Goal: Task Accomplishment & Management: Use online tool/utility

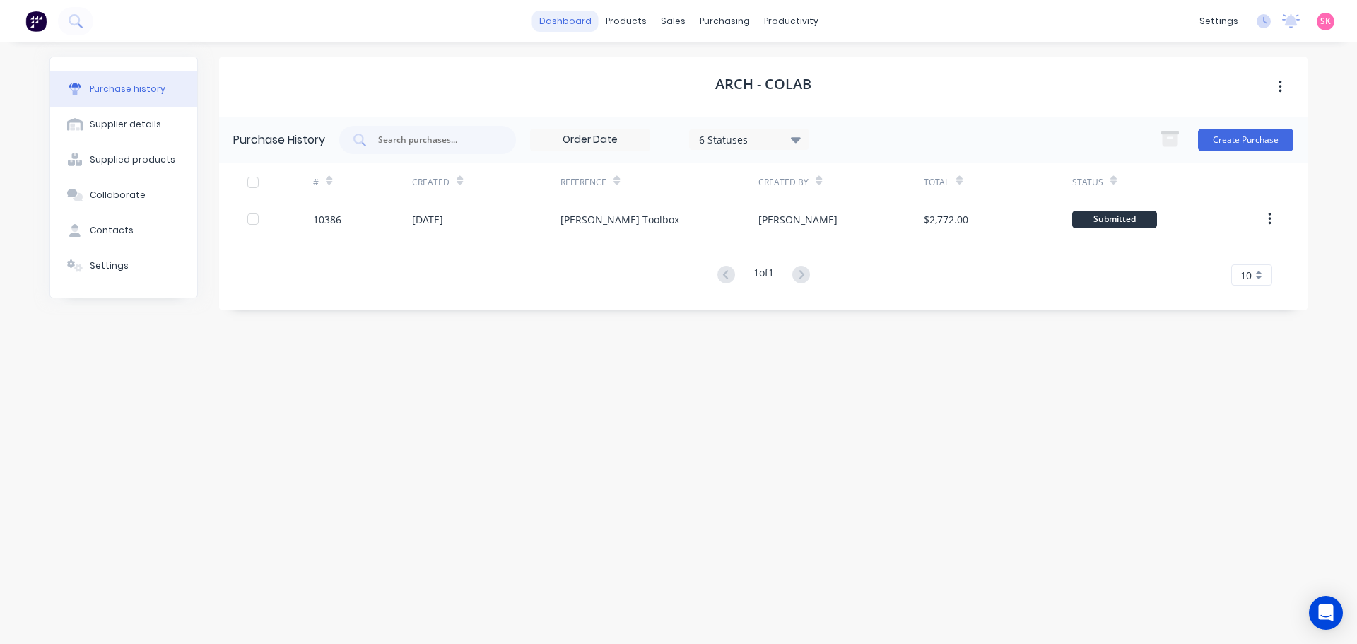
click at [589, 30] on link "dashboard" at bounding box center [565, 21] width 66 height 21
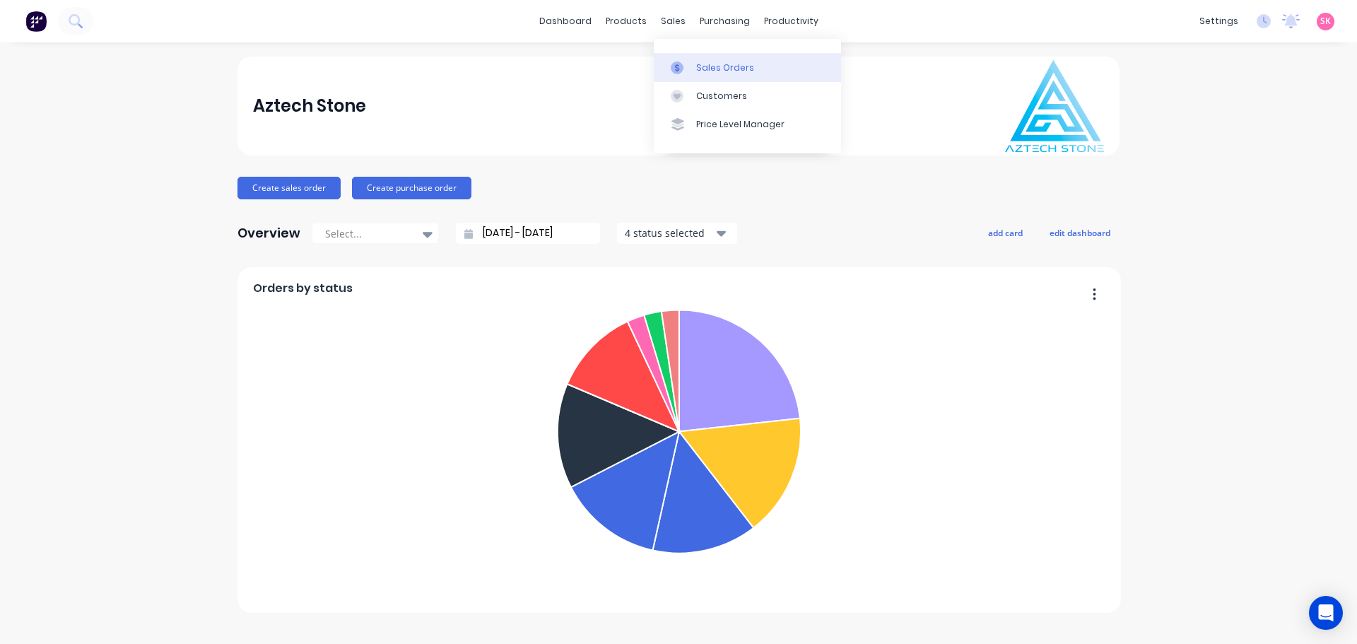
click at [678, 64] on icon at bounding box center [677, 67] width 13 height 13
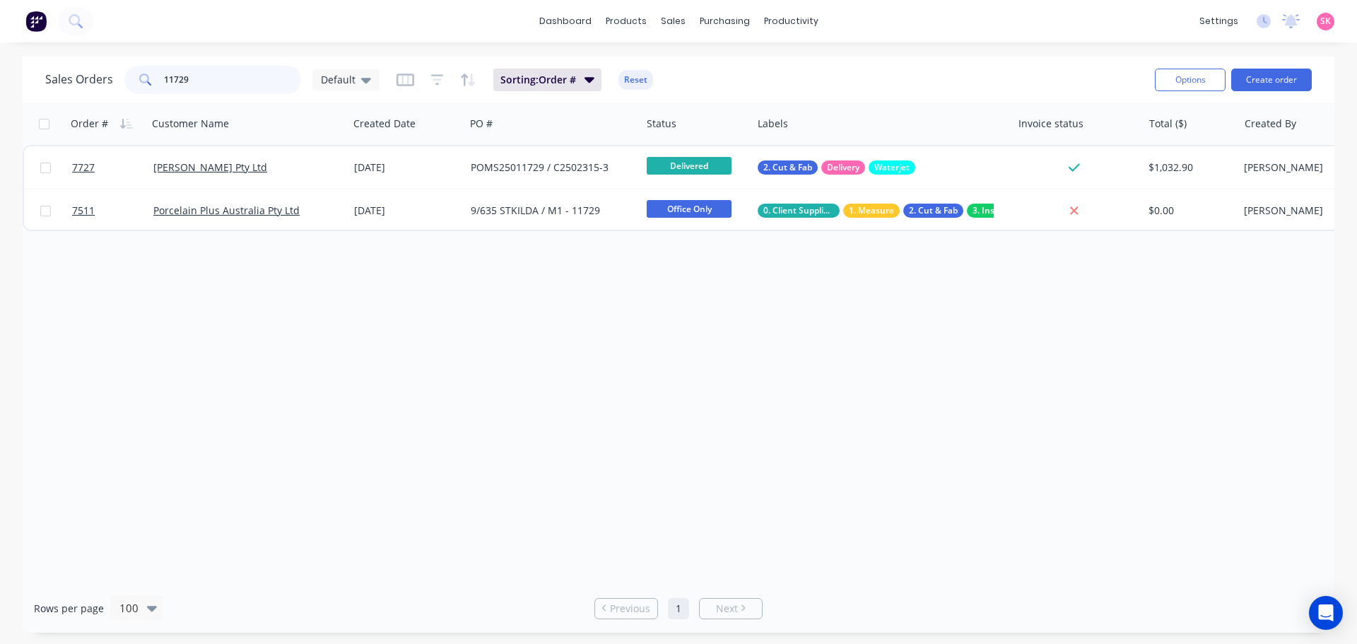
drag, startPoint x: 234, startPoint y: 78, endPoint x: 77, endPoint y: 81, distance: 156.9
click at [78, 81] on div "Sales Orders 11729 Default" at bounding box center [212, 80] width 334 height 28
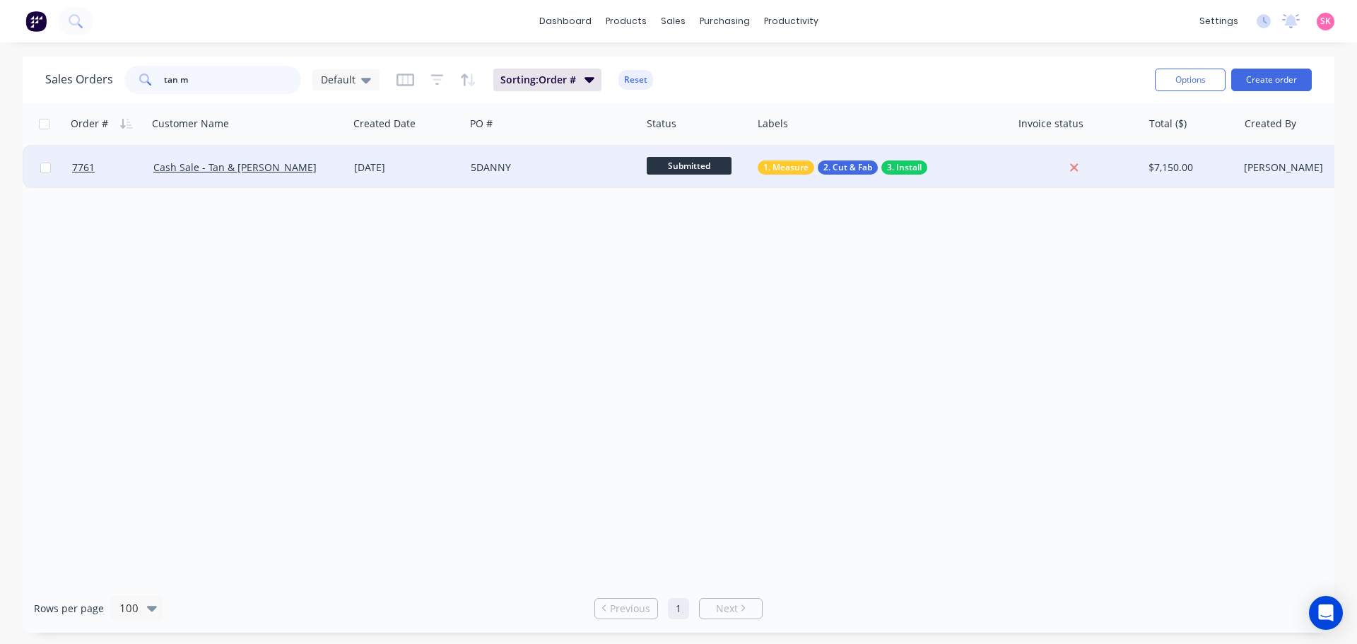
type input "tan m"
click at [346, 178] on div "Cash Sale - Tan & [PERSON_NAME]" at bounding box center [248, 167] width 201 height 42
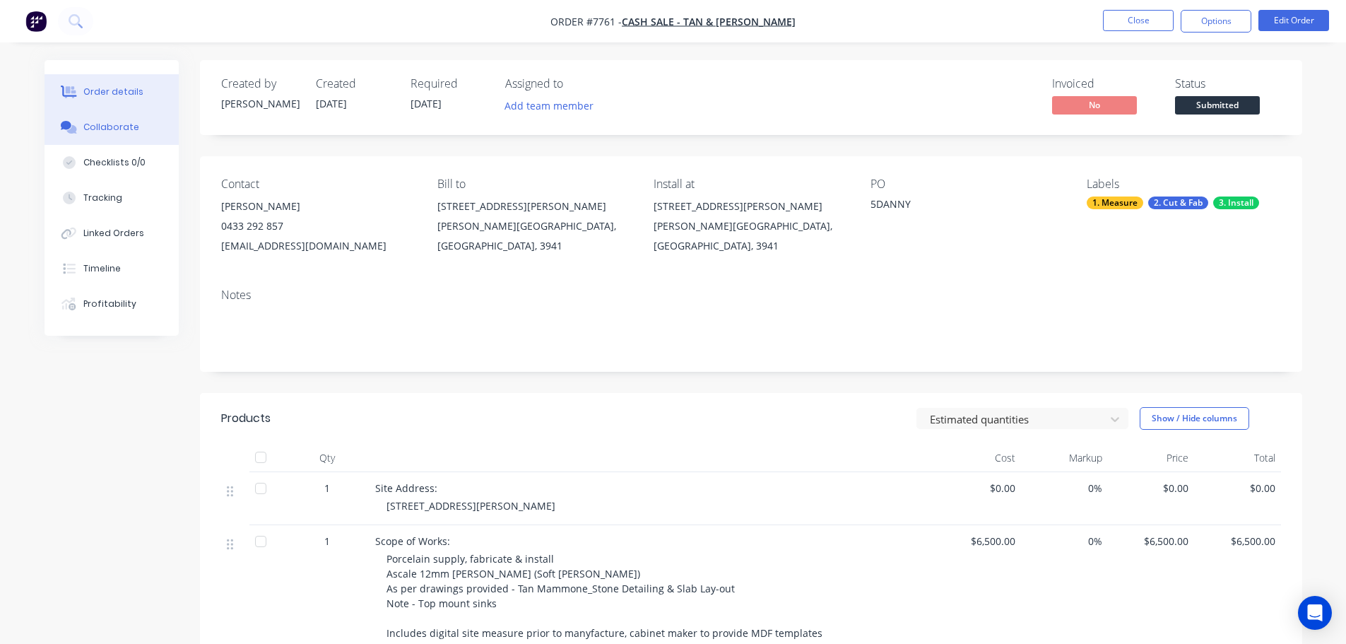
click at [136, 127] on button "Collaborate" at bounding box center [112, 127] width 134 height 35
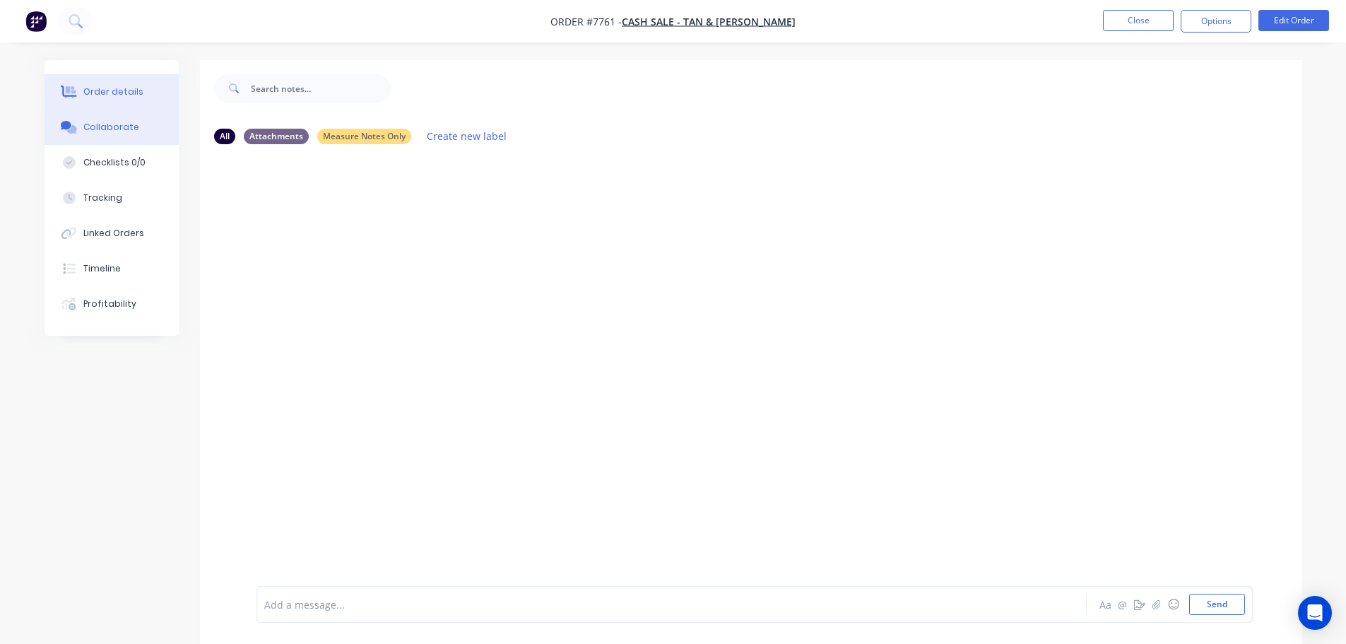
click at [95, 79] on button "Order details" at bounding box center [112, 91] width 134 height 35
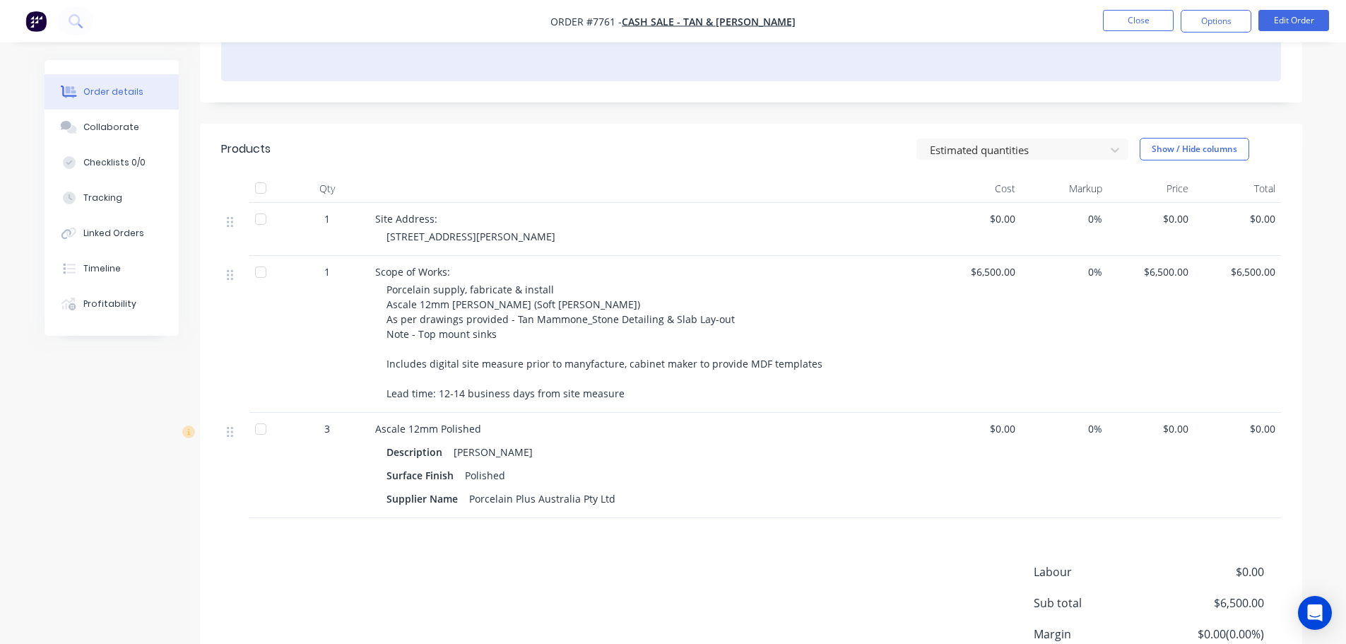
scroll to position [395, 0]
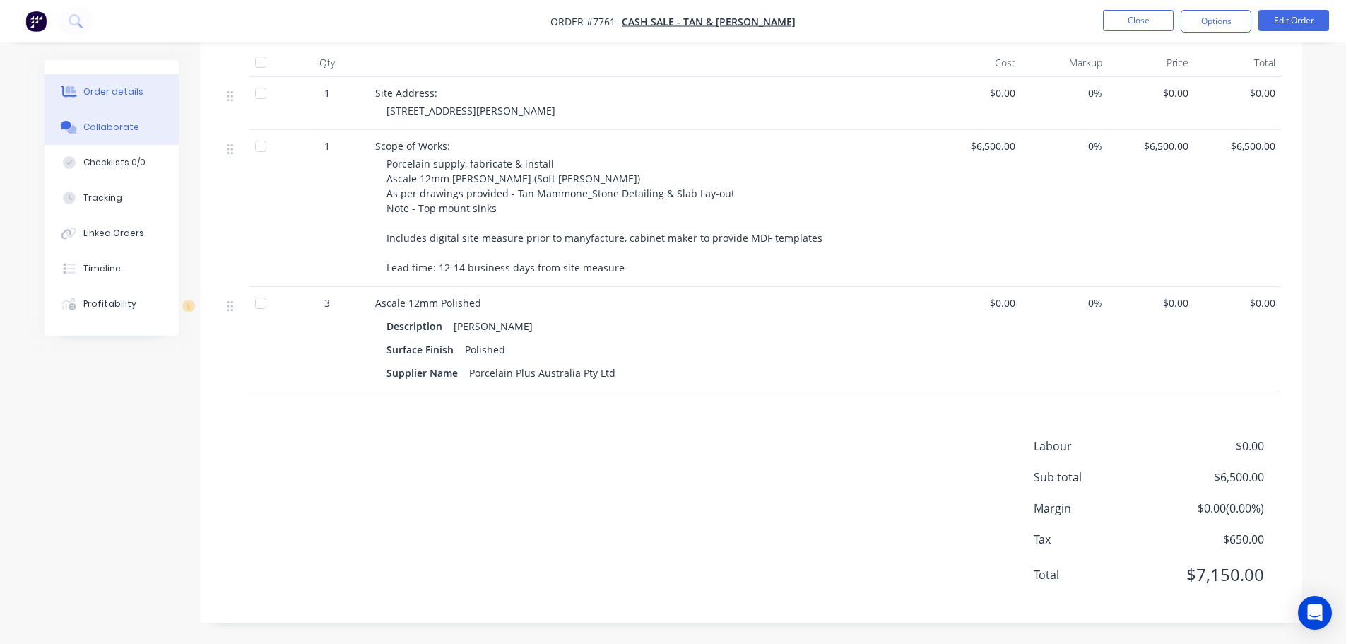
click at [146, 119] on button "Collaborate" at bounding box center [112, 127] width 134 height 35
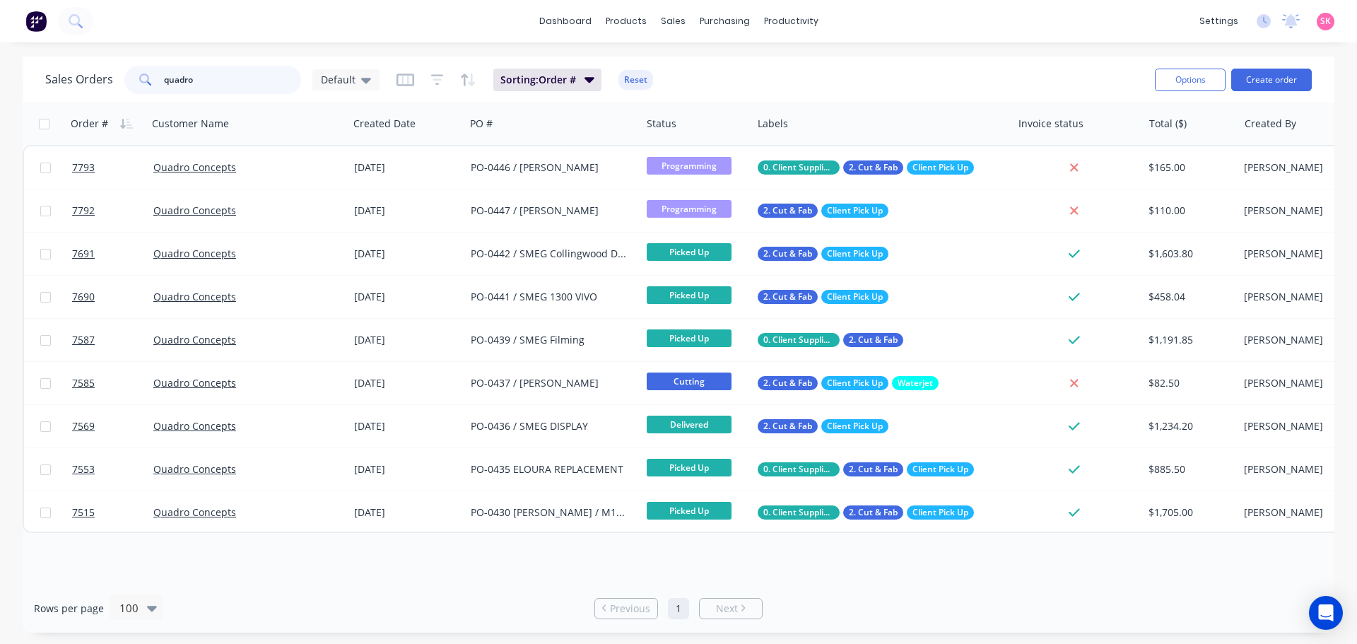
drag, startPoint x: 204, startPoint y: 83, endPoint x: 54, endPoint y: 86, distance: 149.8
click at [87, 83] on div "Sales Orders quadro Default" at bounding box center [212, 80] width 334 height 28
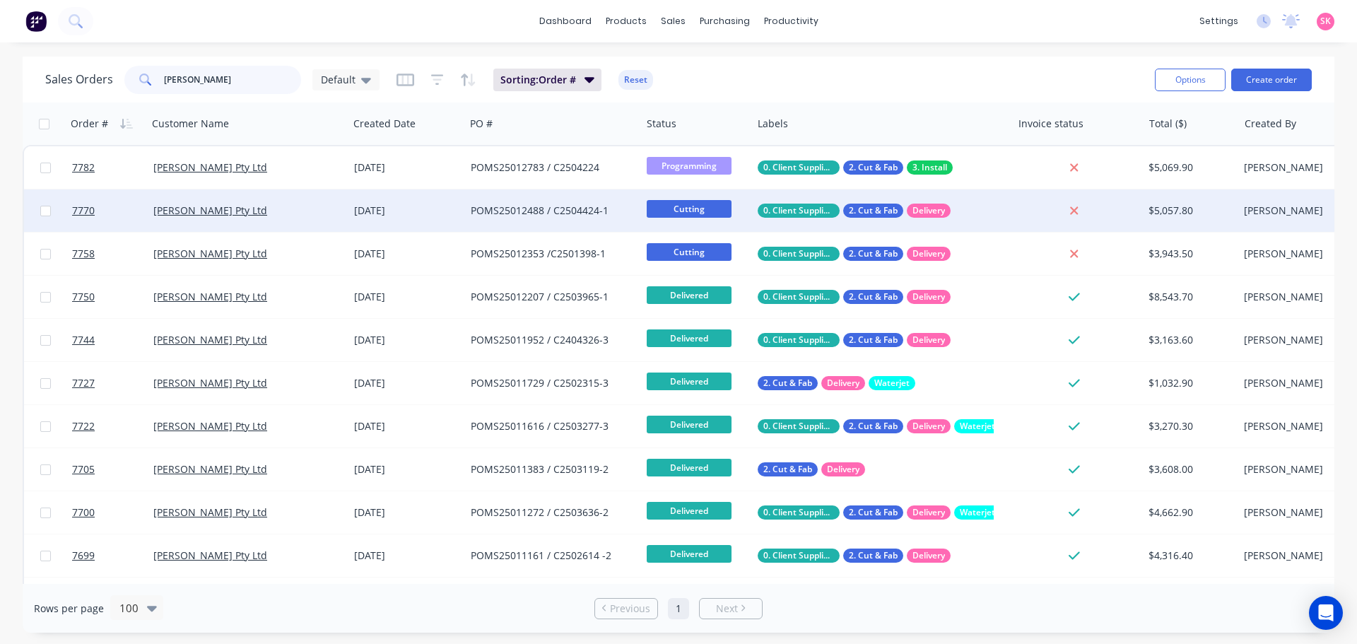
type input "marbut"
click at [693, 212] on span "Cutting" at bounding box center [689, 209] width 85 height 18
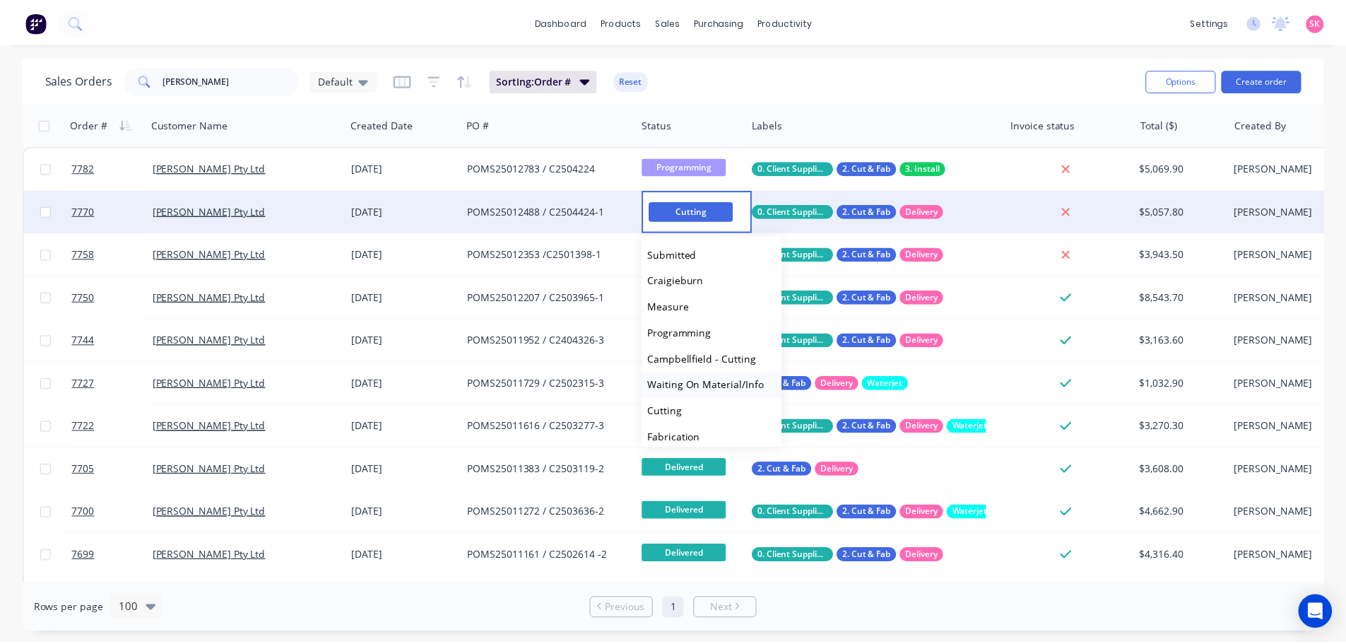
scroll to position [71, 0]
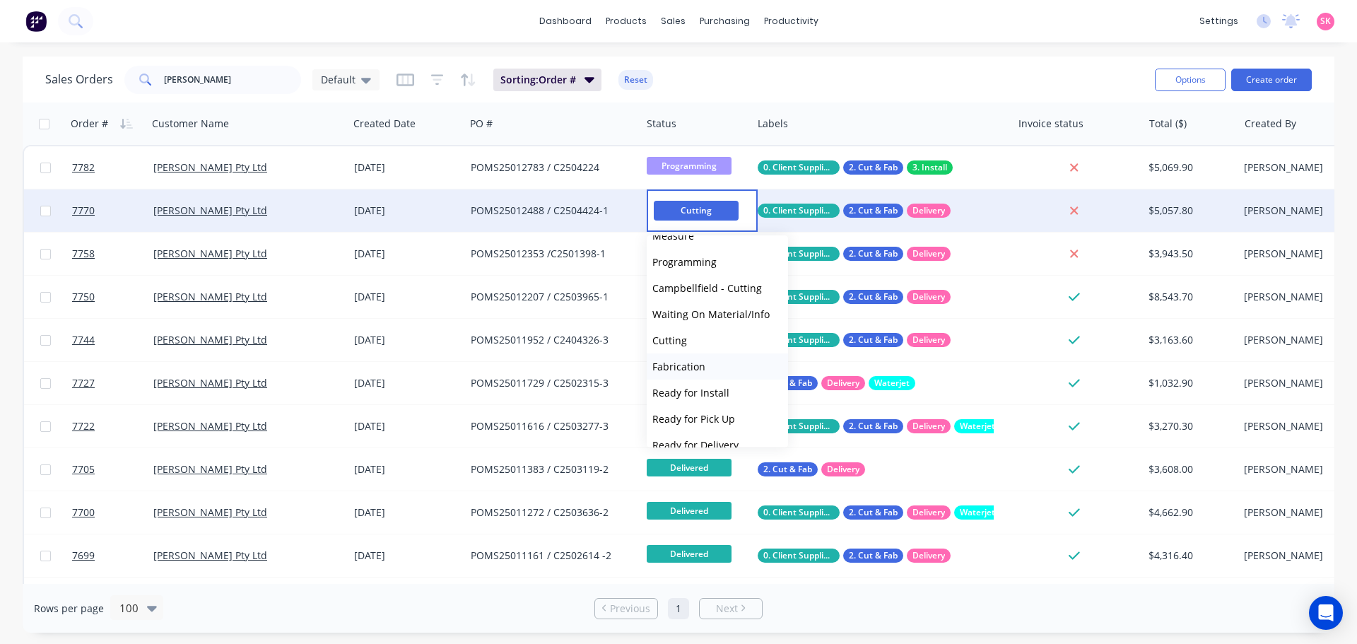
click at [706, 367] on button "Fabrication" at bounding box center [717, 366] width 141 height 26
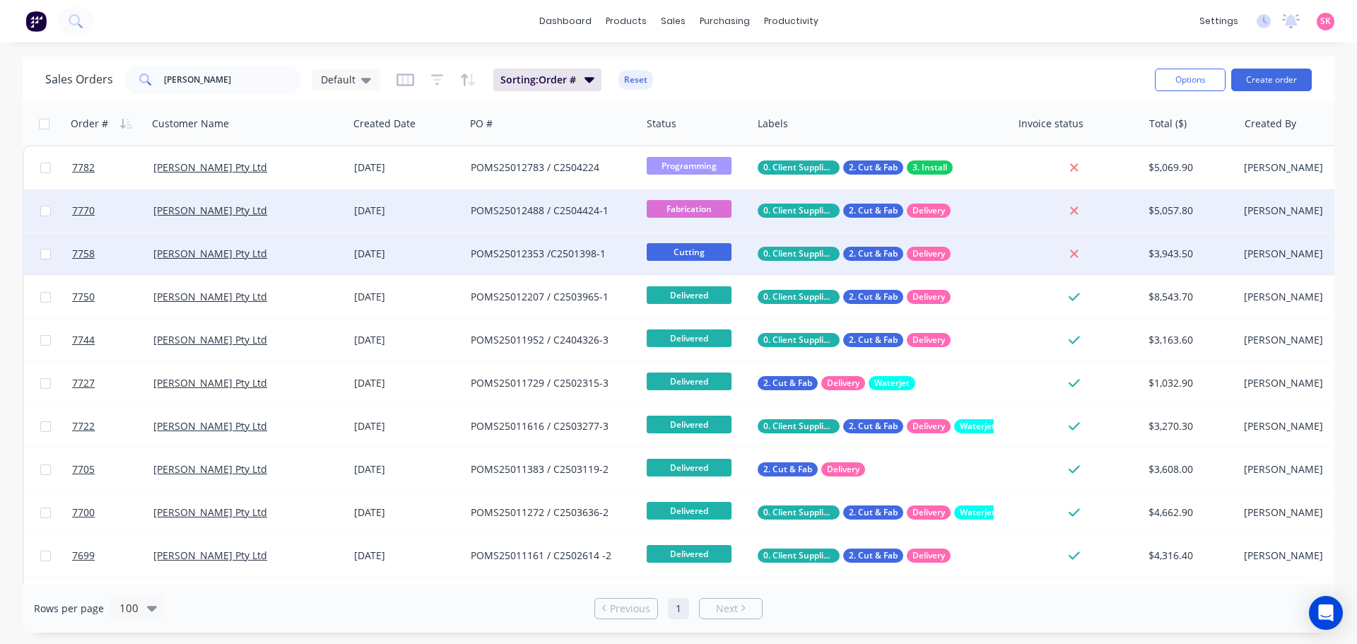
click at [712, 251] on span "Cutting" at bounding box center [689, 252] width 85 height 18
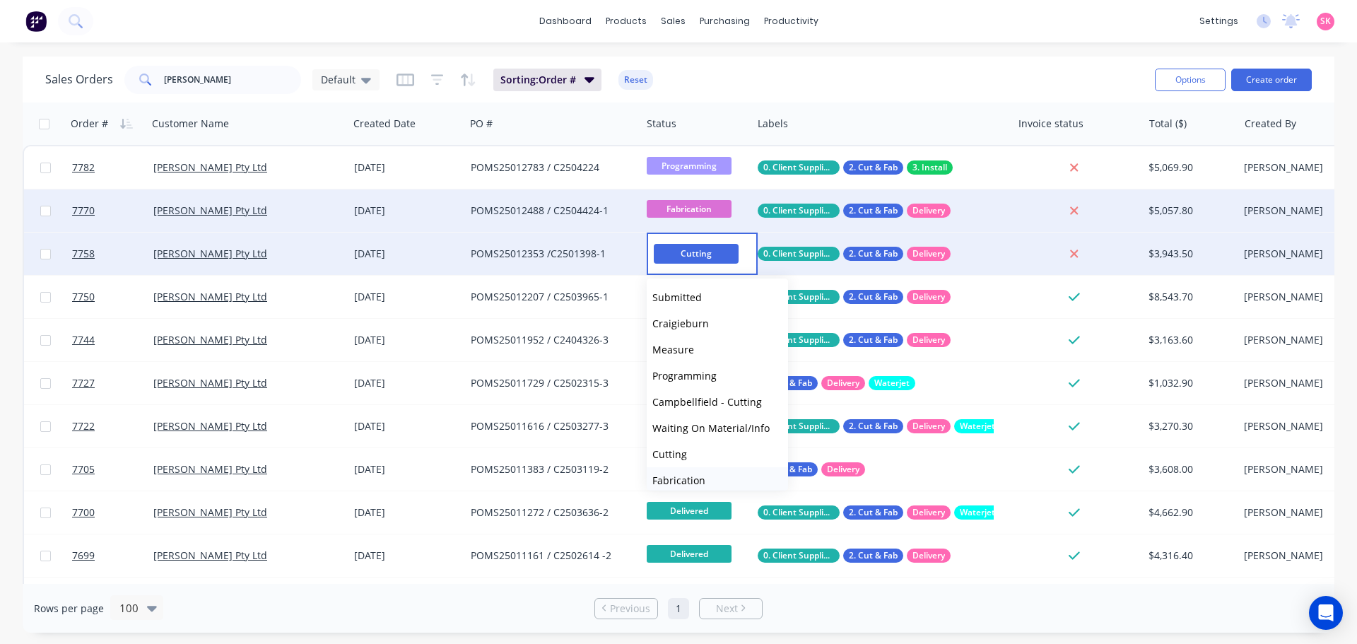
click at [707, 475] on button "Fabrication" at bounding box center [717, 480] width 141 height 26
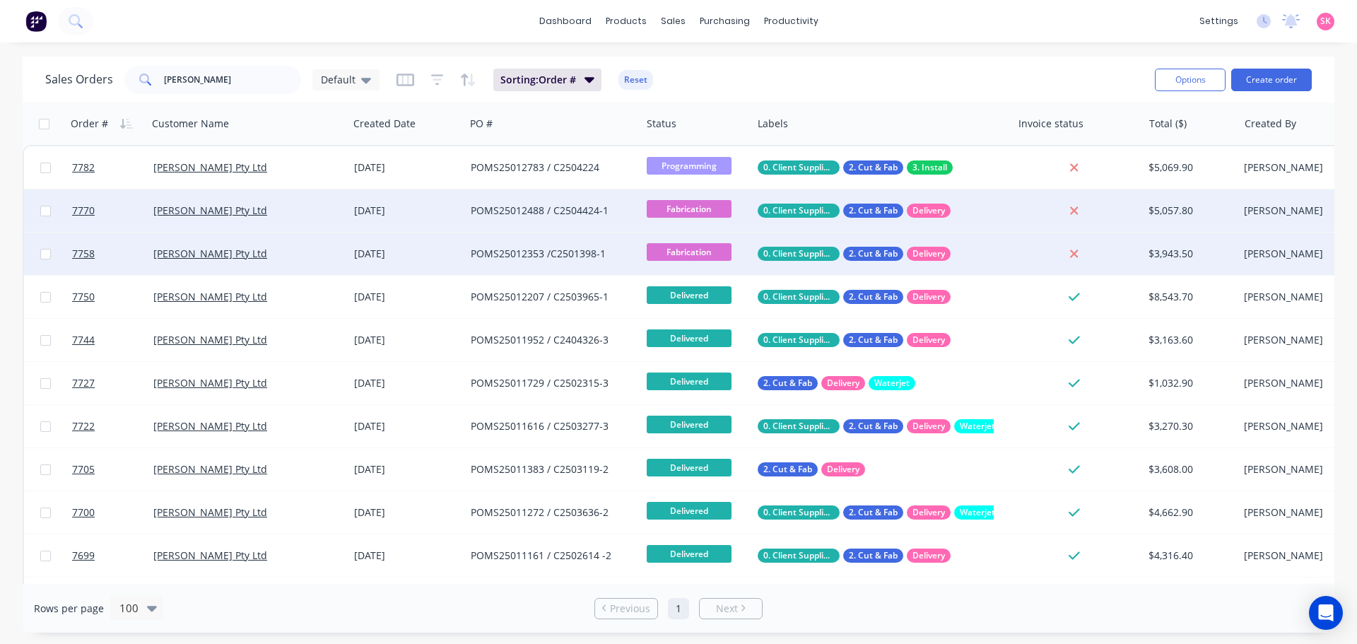
click at [507, 210] on div "POMS25012488 / C2504424-1" at bounding box center [549, 211] width 157 height 14
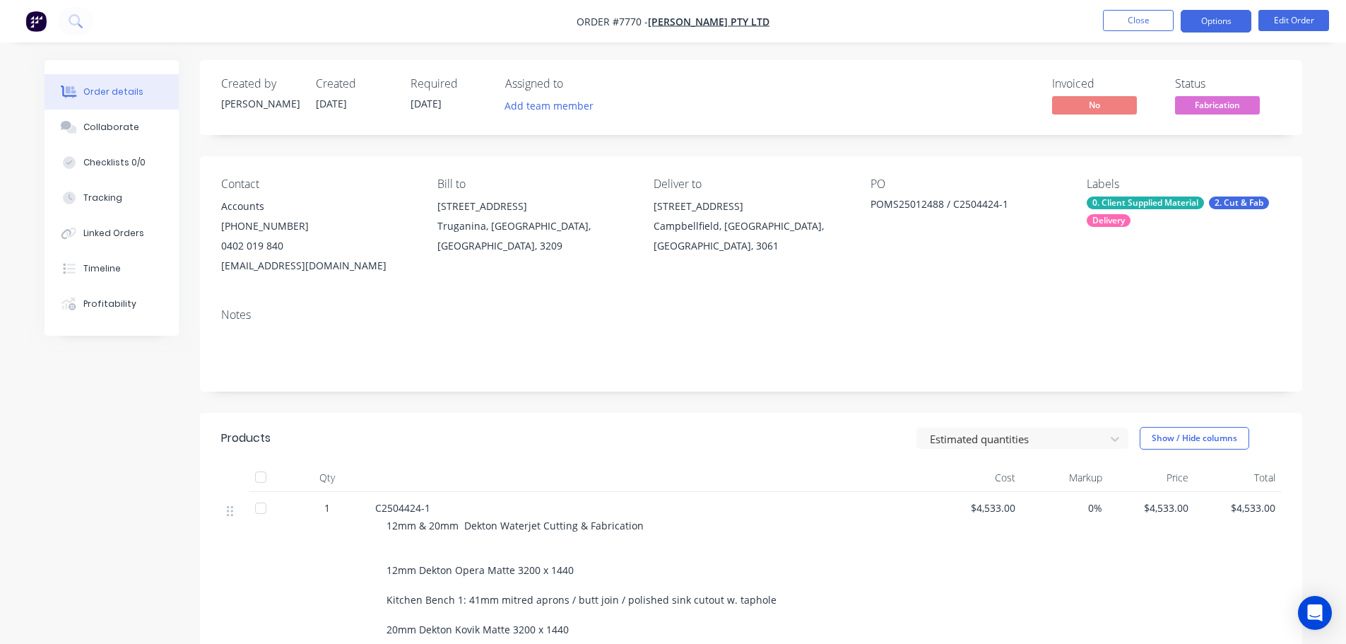
click at [1218, 30] on button "Options" at bounding box center [1216, 21] width 71 height 23
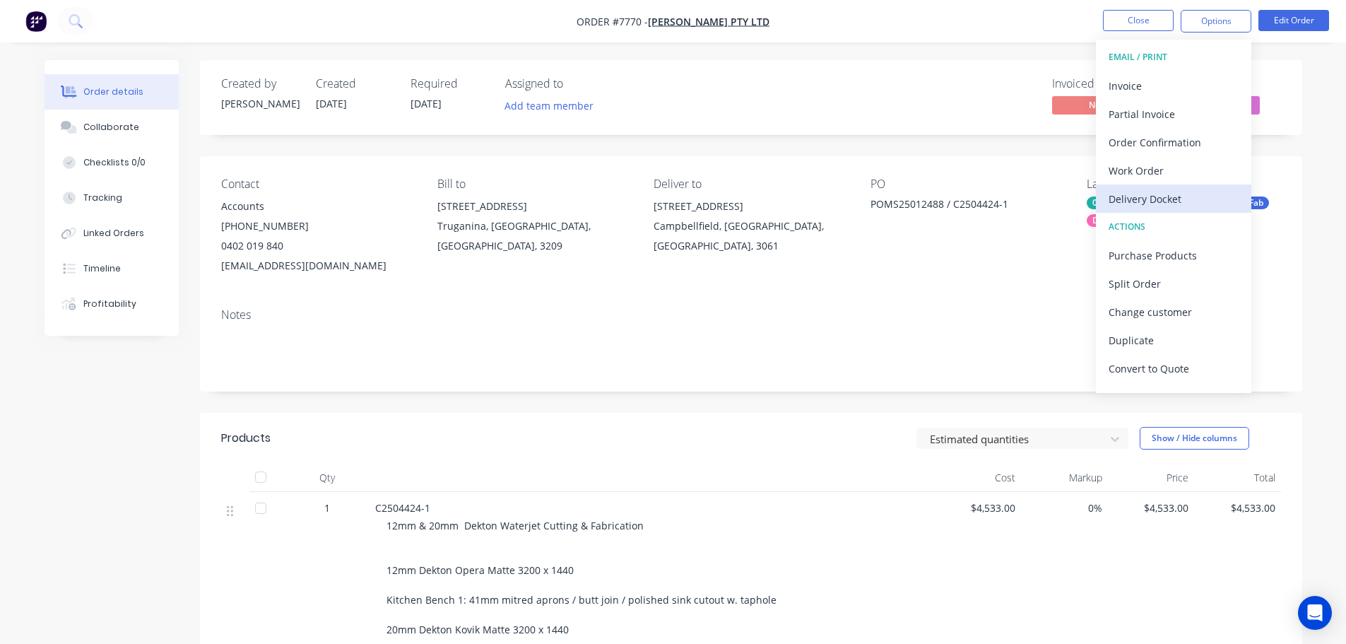
click at [1180, 202] on div "Delivery Docket" at bounding box center [1174, 199] width 130 height 20
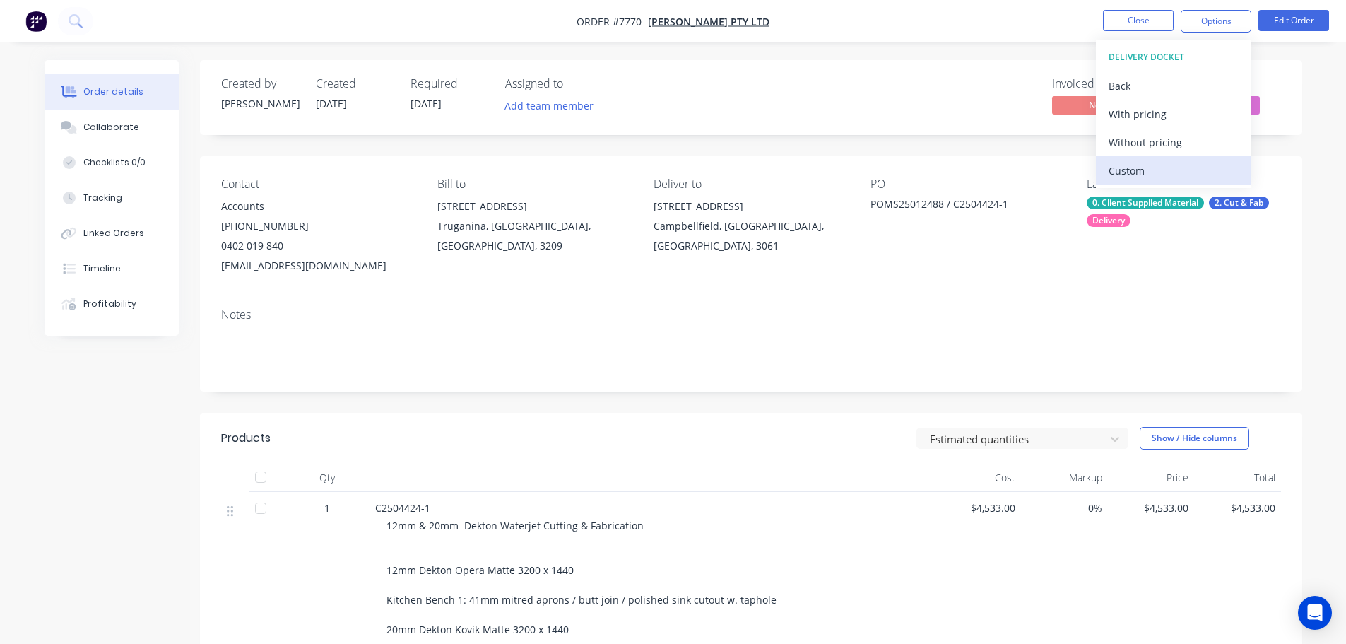
click at [1183, 165] on div "Custom" at bounding box center [1174, 170] width 130 height 20
click at [1183, 143] on div "Without pricing" at bounding box center [1174, 142] width 130 height 20
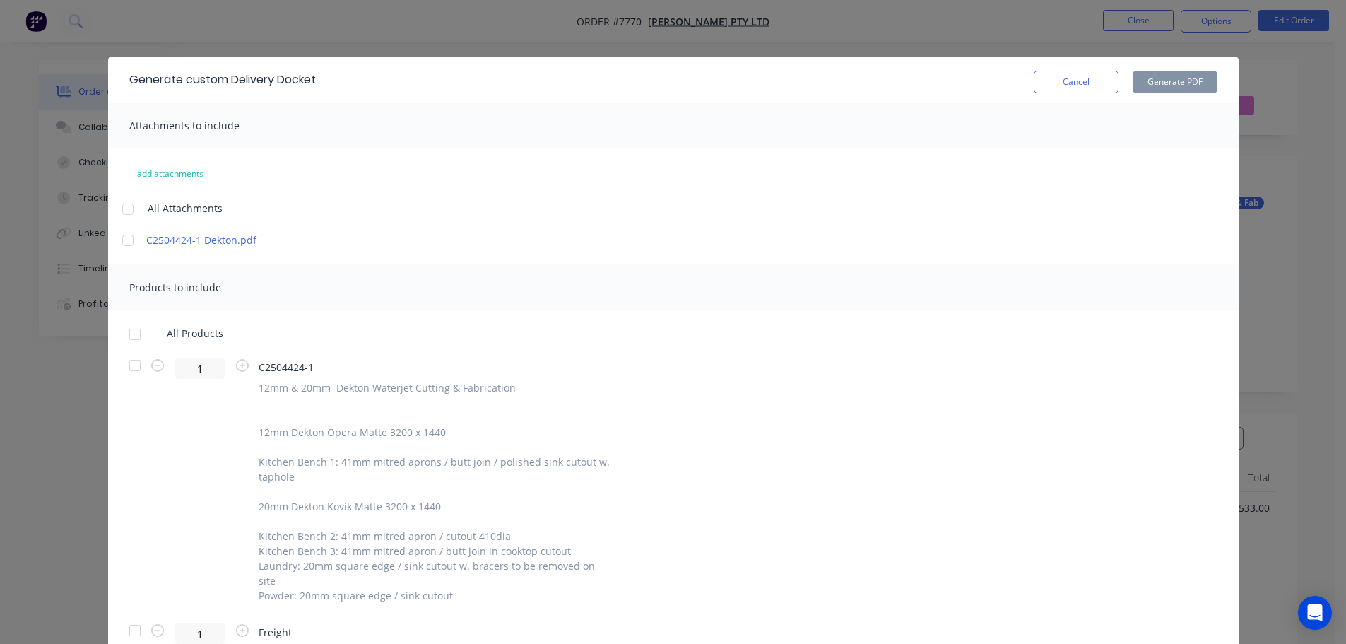
click at [126, 336] on div at bounding box center [135, 334] width 28 height 28
click at [1182, 86] on button "Generate PDF" at bounding box center [1175, 82] width 85 height 23
click at [1047, 83] on button "Cancel" at bounding box center [1076, 82] width 85 height 23
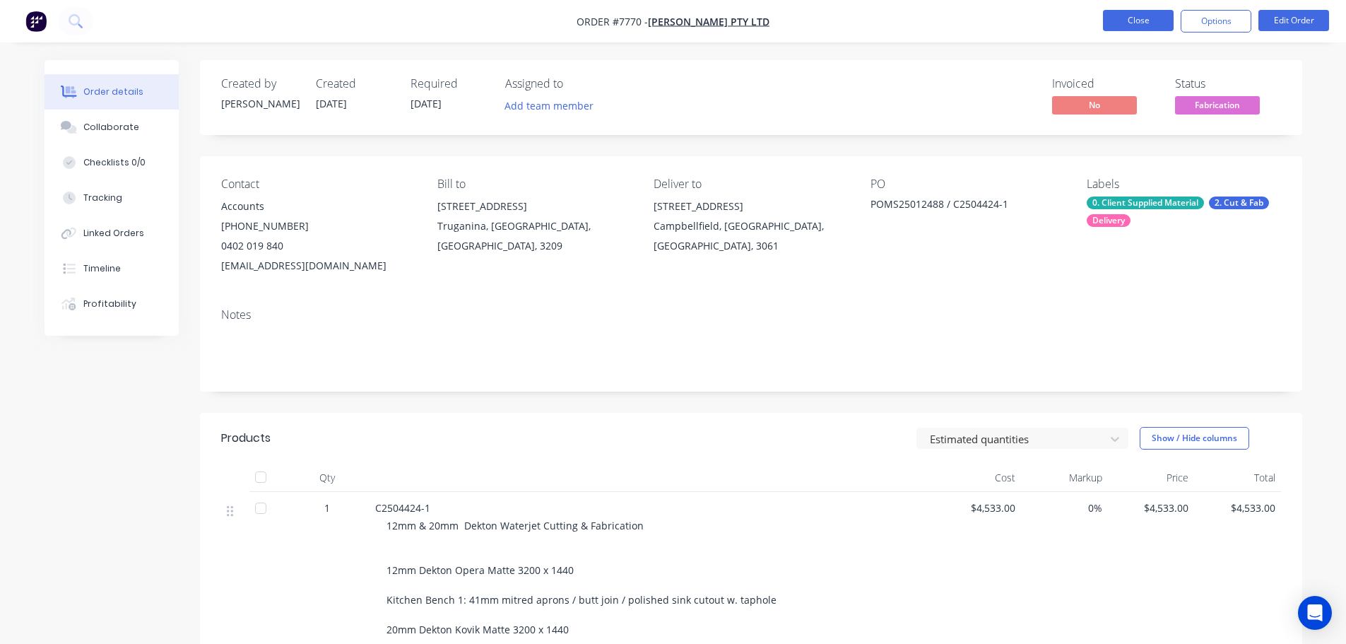
click at [1122, 25] on button "Close" at bounding box center [1138, 20] width 71 height 21
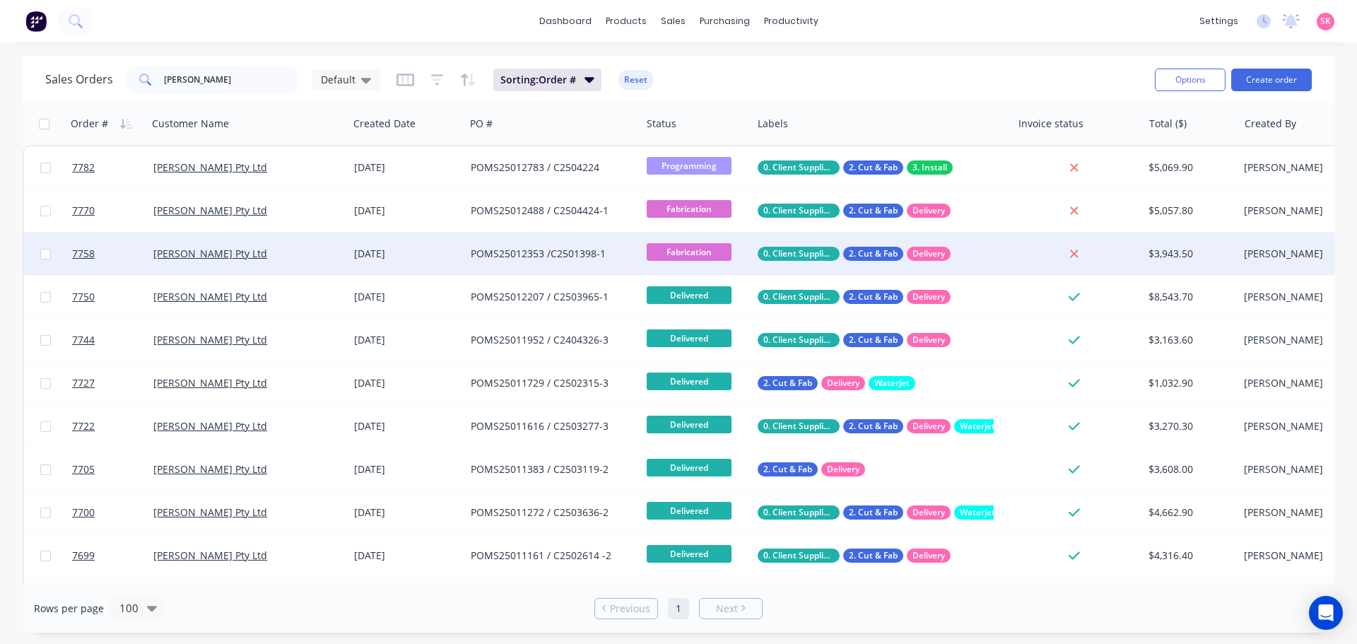
click at [516, 246] on div "POMS25012353 /C2501398-1" at bounding box center [553, 253] width 176 height 42
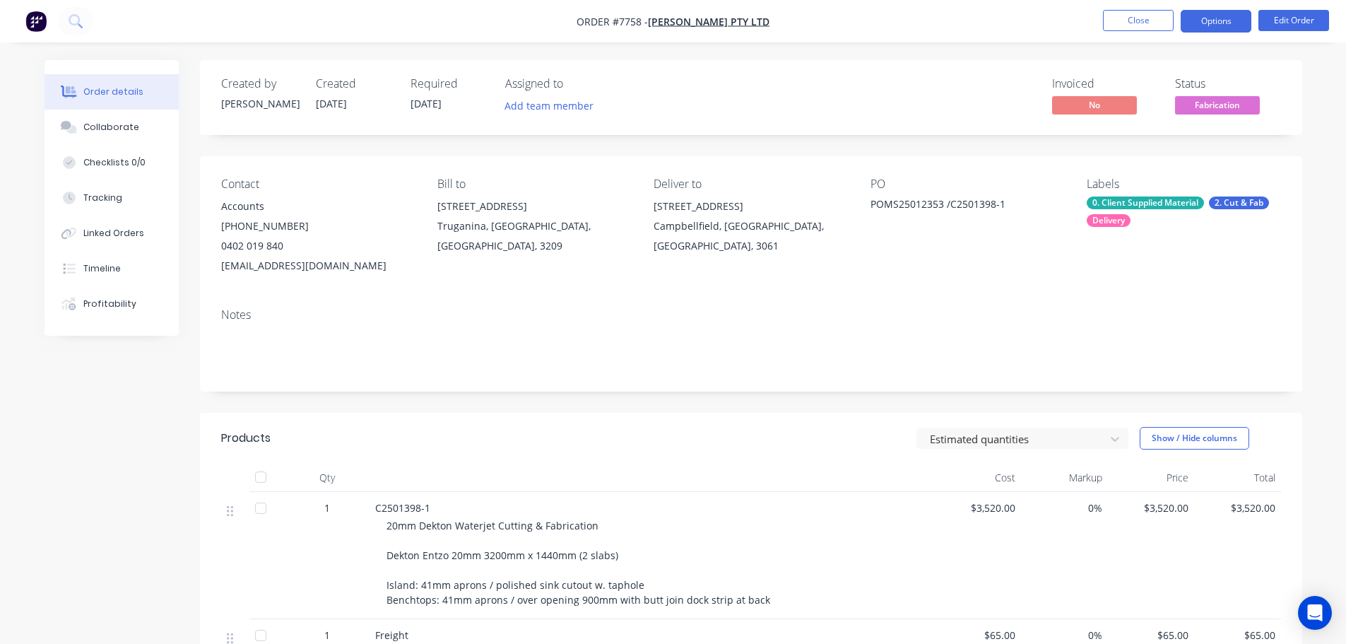
click at [1225, 30] on button "Options" at bounding box center [1216, 21] width 71 height 23
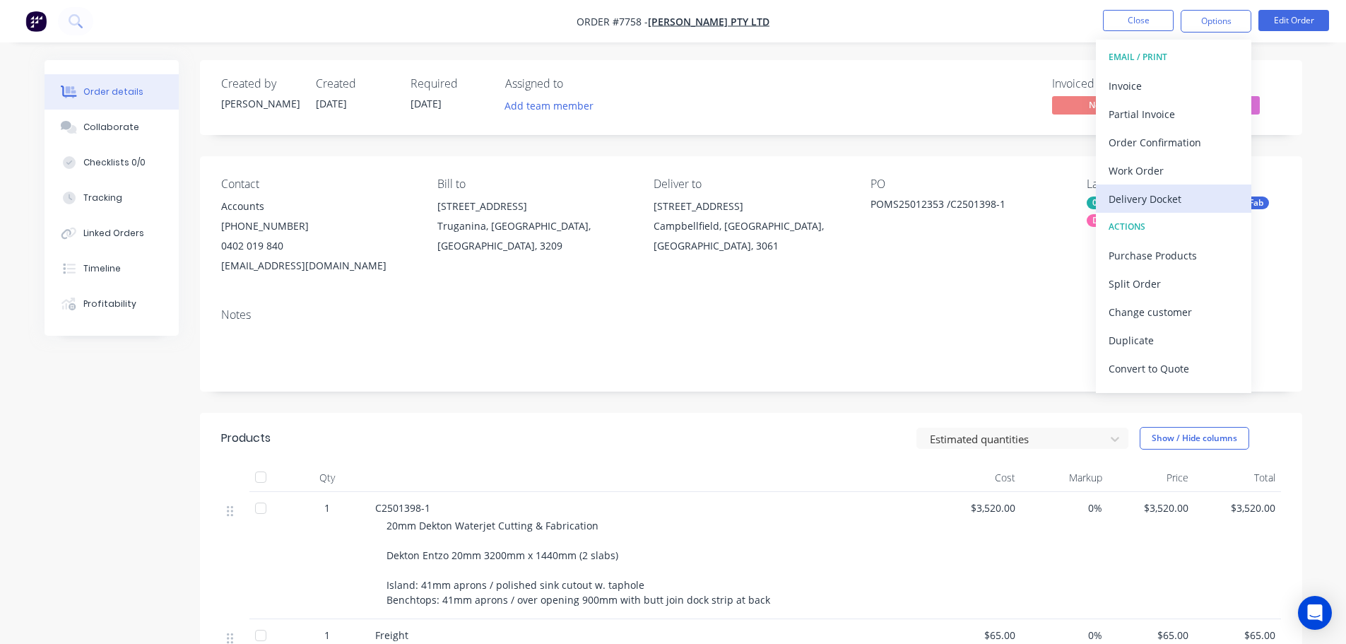
click at [1181, 184] on button "Delivery Docket" at bounding box center [1173, 198] width 155 height 28
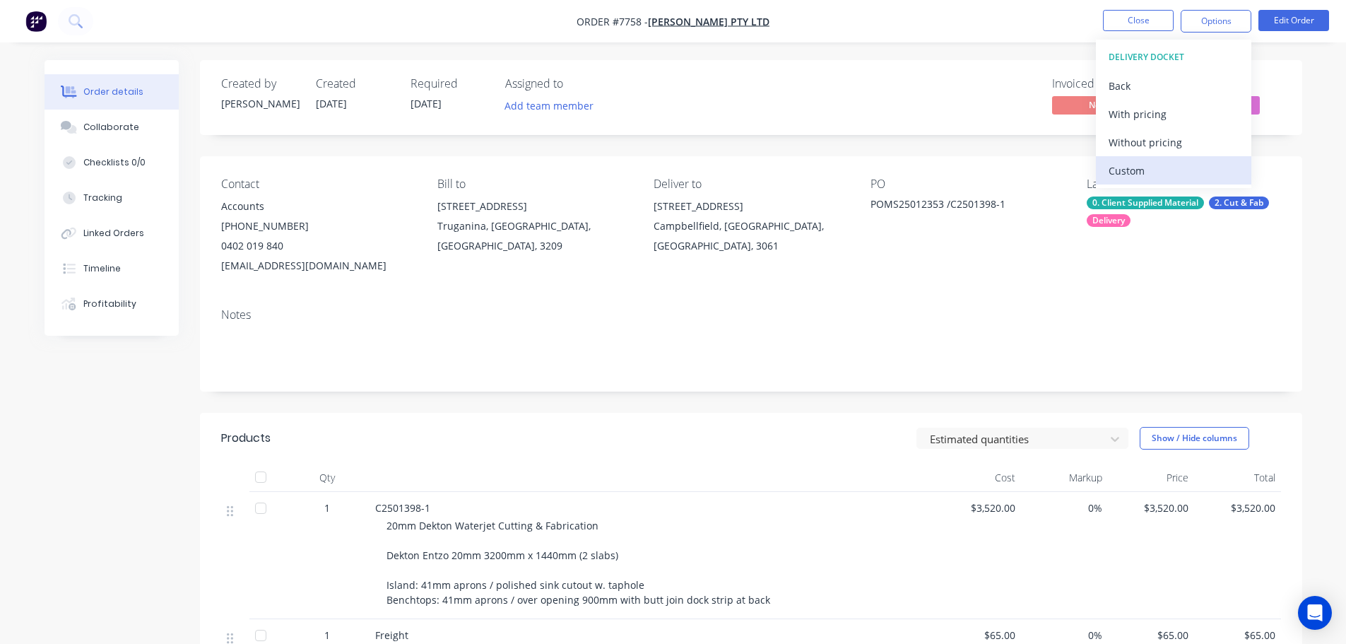
click at [1183, 167] on div "Custom" at bounding box center [1174, 170] width 130 height 20
click at [1188, 146] on div "Without pricing" at bounding box center [1174, 142] width 130 height 20
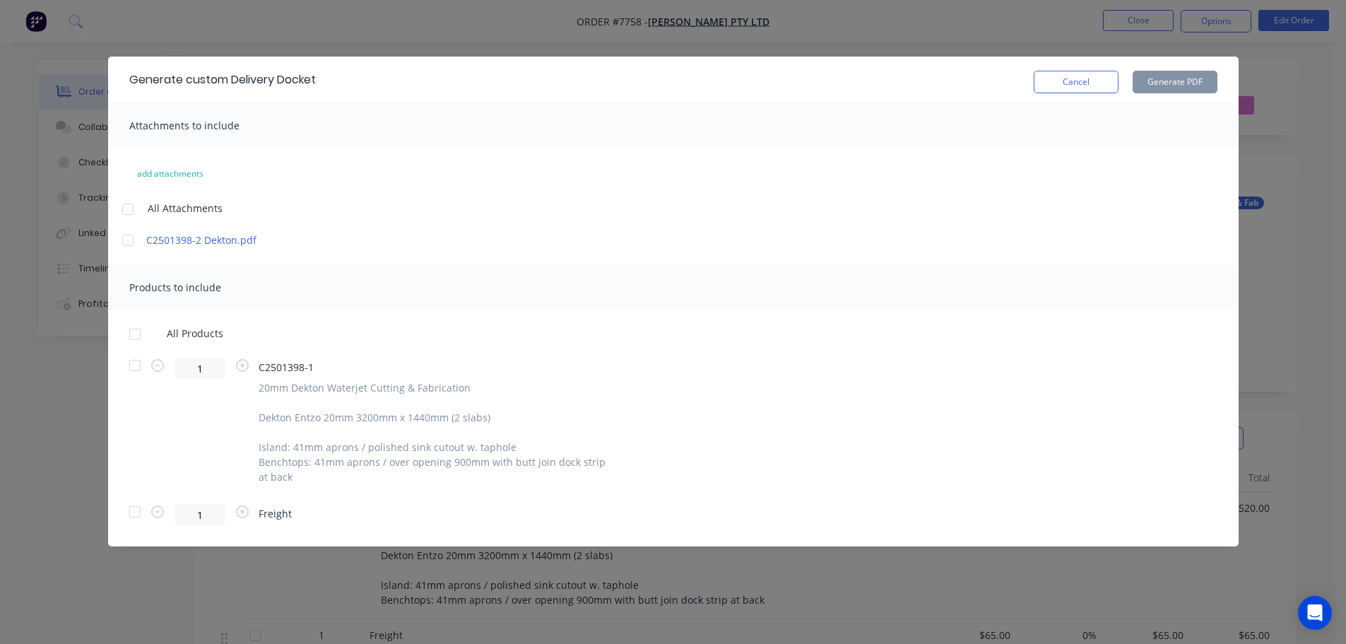
drag, startPoint x: 131, startPoint y: 330, endPoint x: 705, endPoint y: 232, distance: 582.2
click at [131, 330] on div at bounding box center [135, 334] width 28 height 28
click at [1167, 83] on button "Generate PDF" at bounding box center [1175, 82] width 85 height 23
click at [1071, 73] on button "Cancel" at bounding box center [1076, 82] width 85 height 23
